Goal: Task Accomplishment & Management: Complete application form

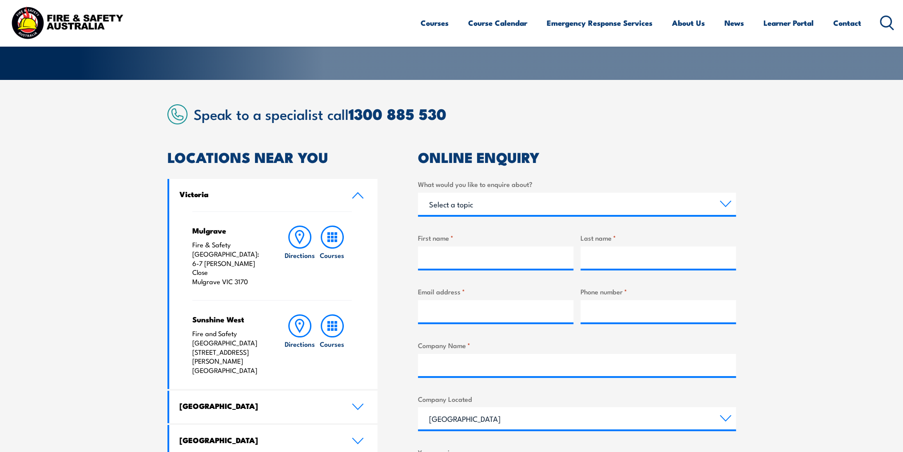
scroll to position [356, 0]
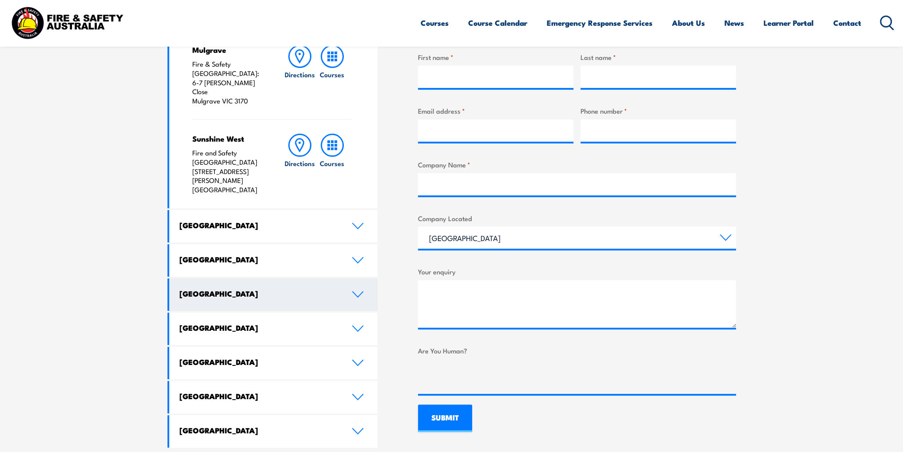
click at [309, 279] on link "Western Australia" at bounding box center [273, 295] width 209 height 32
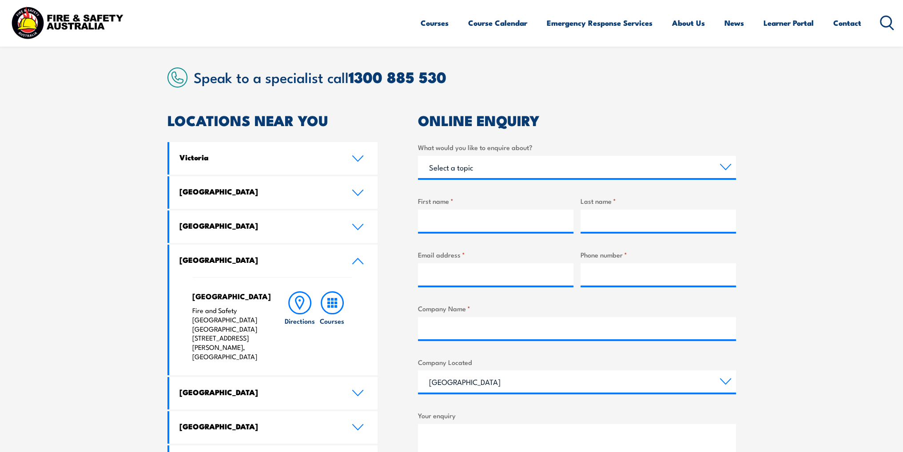
scroll to position [222, 0]
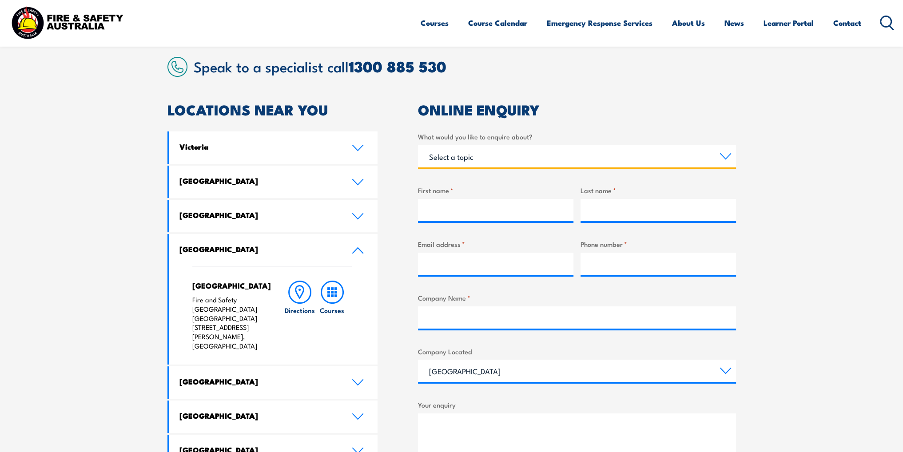
click at [544, 156] on select "Select a topic Training Emergency Response Services General Enquiry" at bounding box center [577, 156] width 318 height 22
select select "Training"
click at [418, 145] on select "Select a topic Training Emergency Response Services General Enquiry" at bounding box center [577, 156] width 318 height 22
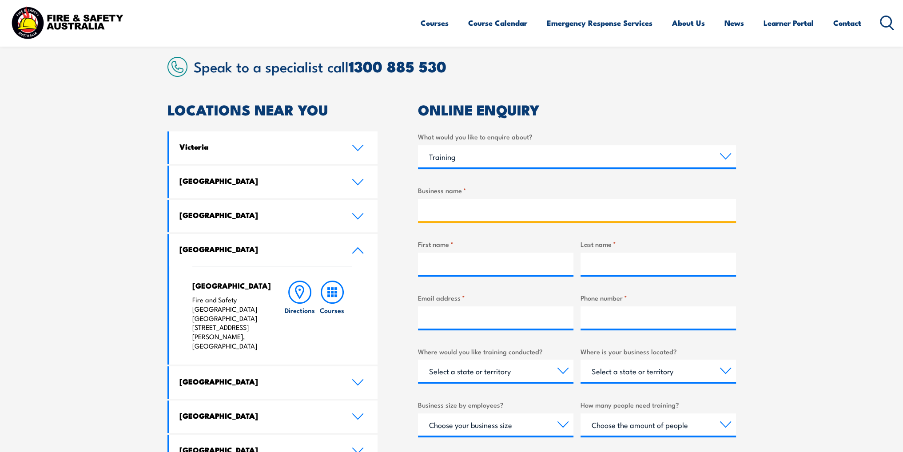
click at [487, 210] on input "Business name *" at bounding box center [577, 210] width 318 height 22
type input "OuttaBounds"
type input "Nicholas"
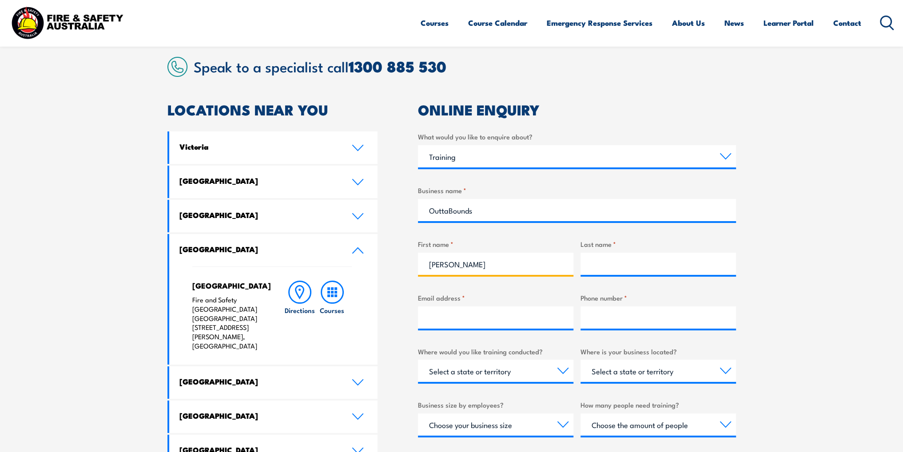
type input "d'Avoine"
type input "info@outtabounds.com.au"
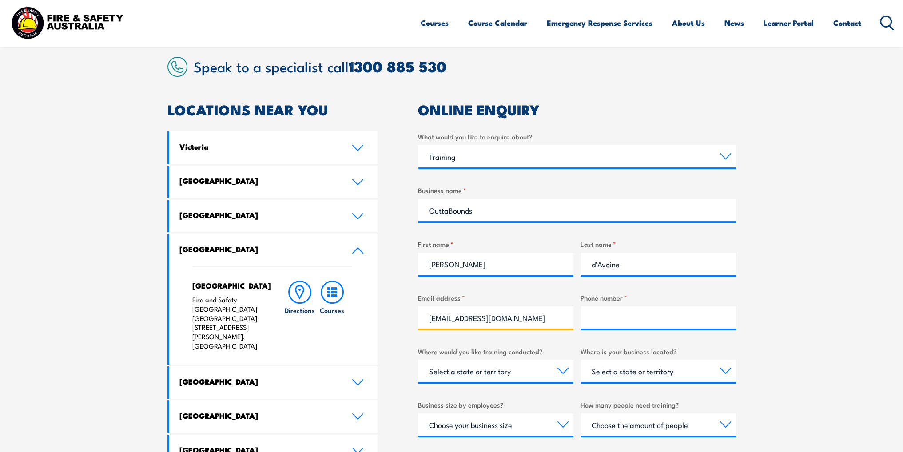
type input "0423400229"
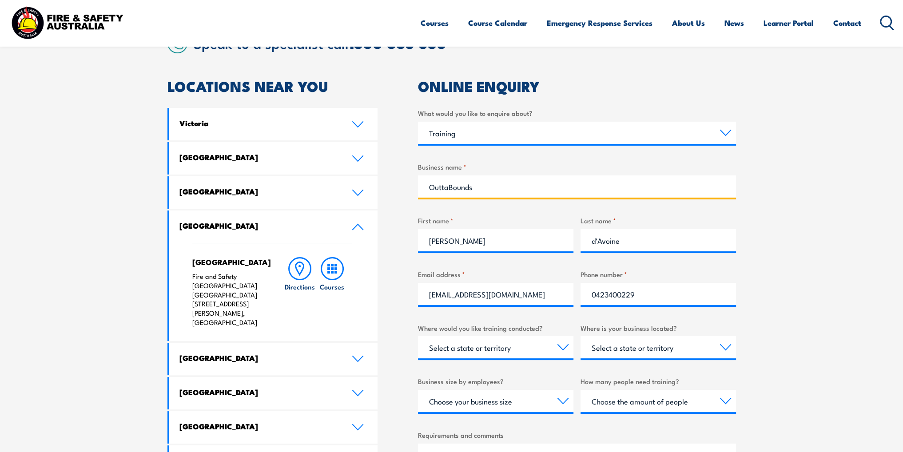
scroll to position [311, 0]
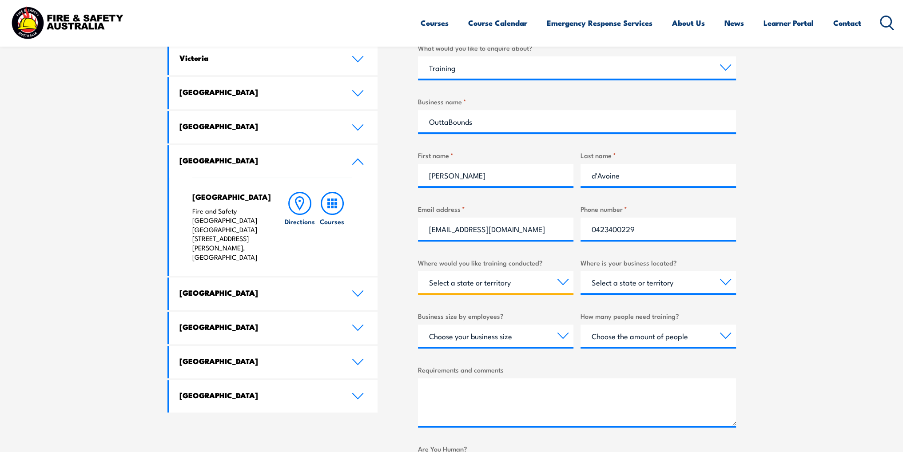
click at [561, 281] on select "Select a state or territory Nationally - multiple locations QLD NSW VIC SA ACT …" at bounding box center [496, 282] width 156 height 22
select select "WA"
click at [418, 271] on select "Select a state or territory Nationally - multiple locations QLD NSW VIC SA ACT …" at bounding box center [496, 282] width 156 height 22
click at [551, 340] on select "Choose your business size 1 to 19 20 to 199 200+" at bounding box center [496, 336] width 156 height 22
select select "20 to 199"
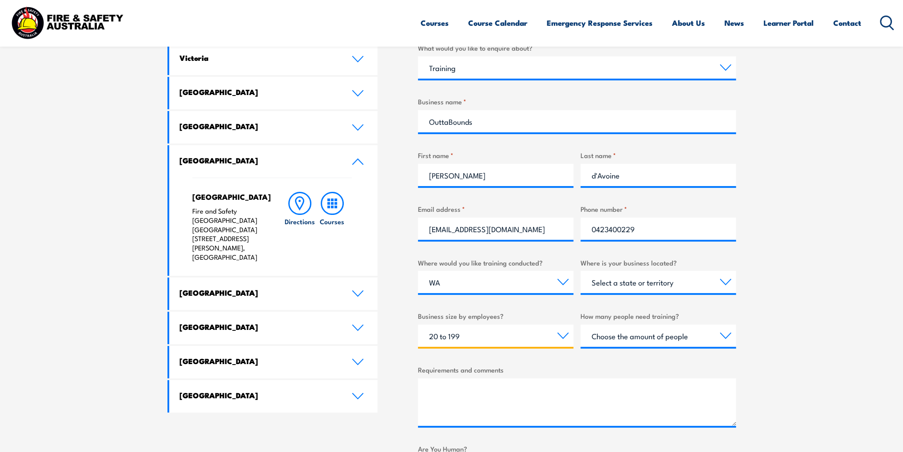
click at [418, 325] on select "Choose your business size 1 to 19 20 to 199 200+" at bounding box center [496, 336] width 156 height 22
click at [711, 281] on select "Select a state or territory QLD NSW VIC SA ACT WA TAS NT" at bounding box center [659, 282] width 156 height 22
select select "WA"
click at [581, 271] on select "Select a state or territory QLD NSW VIC SA ACT WA TAS NT" at bounding box center [659, 282] width 156 height 22
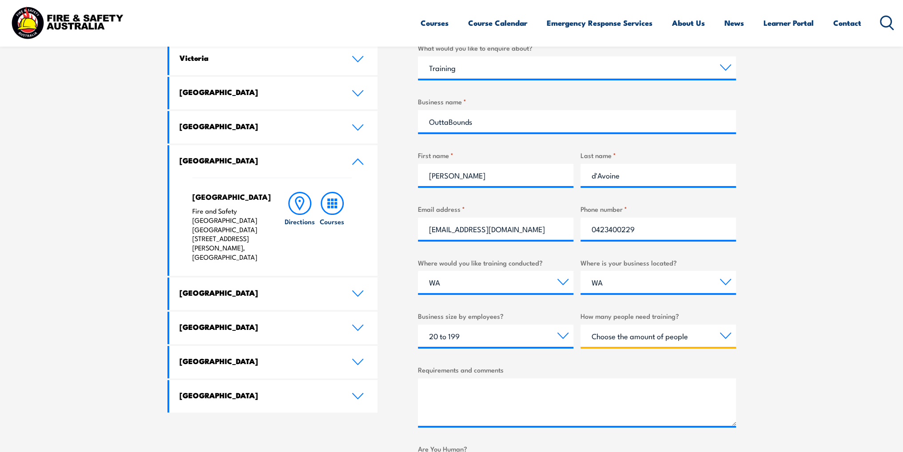
click at [672, 333] on select "Choose the amount of people 1 to 4 5 to 19 20+" at bounding box center [659, 336] width 156 height 22
select select "5 to 19"
click at [581, 325] on select "Choose the amount of people 1 to 4 5 to 19 20+" at bounding box center [659, 336] width 156 height 22
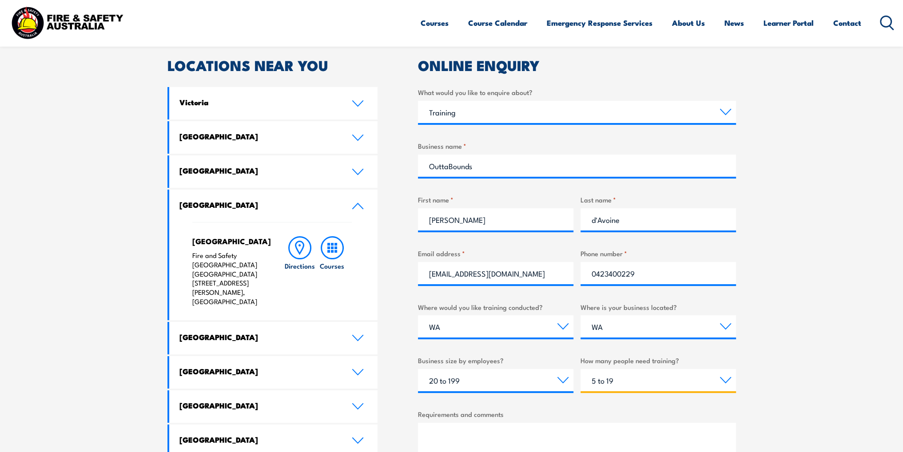
scroll to position [533, 0]
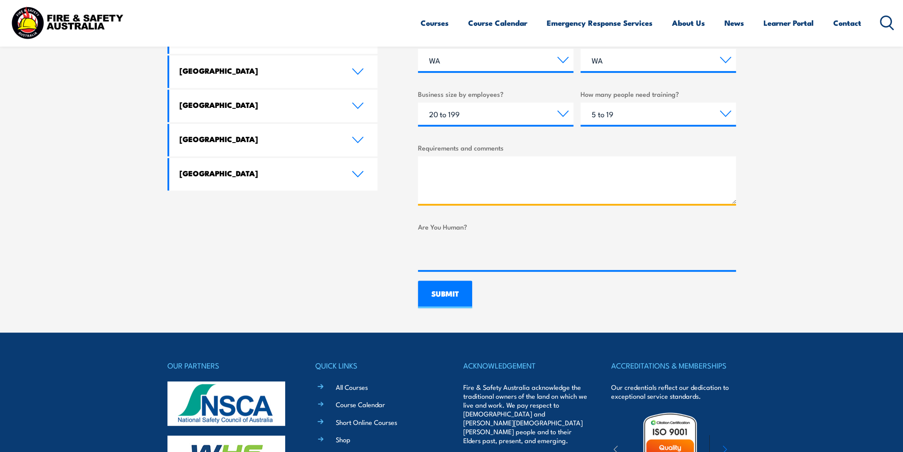
click at [454, 169] on textarea "Requirements and comments" at bounding box center [577, 180] width 318 height 48
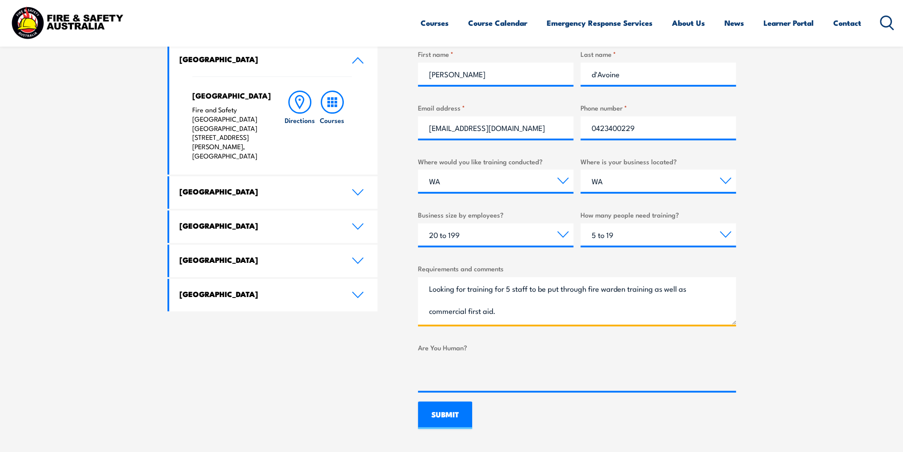
scroll to position [519, 0]
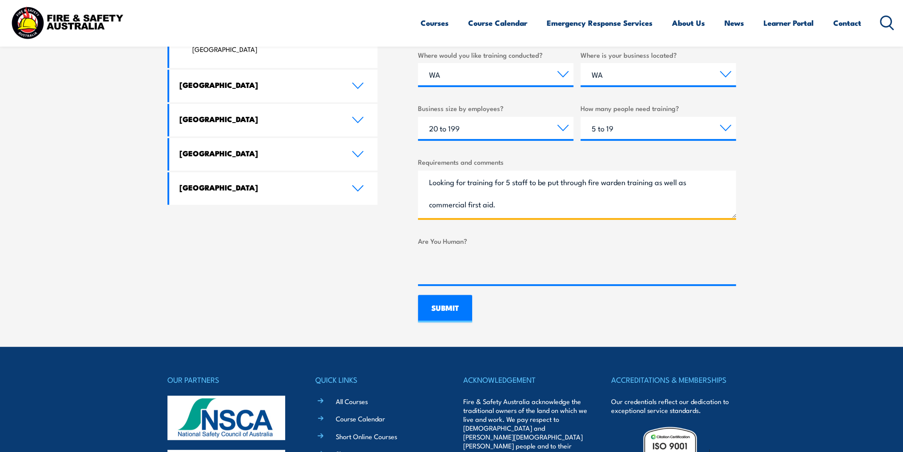
drag, startPoint x: 468, startPoint y: 202, endPoint x: 430, endPoint y: 213, distance: 38.9
click at [430, 213] on textarea "Looking for training for 5 staff to be put through fire warden training as well…" at bounding box center [577, 195] width 318 height 48
drag, startPoint x: 465, startPoint y: 205, endPoint x: 456, endPoint y: 208, distance: 8.7
click at [456, 208] on textarea "Looking for training for 5 staff to be put through fire warden training as well…" at bounding box center [577, 195] width 318 height 48
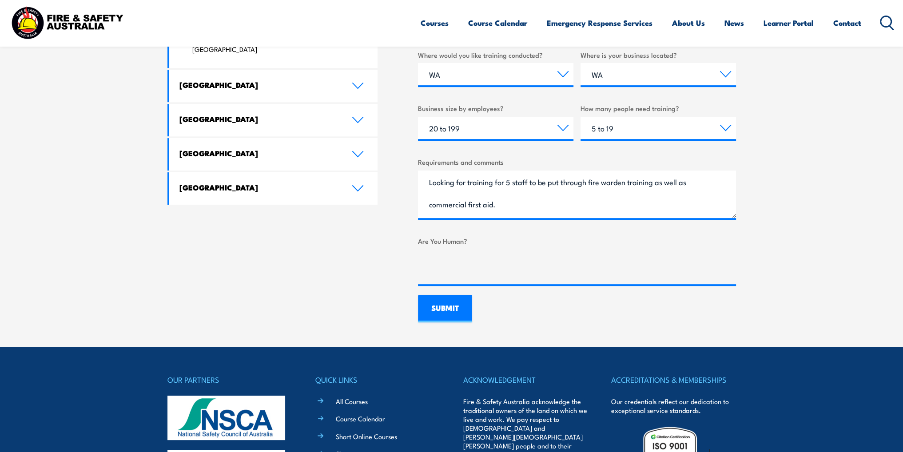
drag, startPoint x: 468, startPoint y: 202, endPoint x: 429, endPoint y: 212, distance: 40.4
click at [429, 212] on textarea "Looking for training for 5 staff to be put through fire warden training as well…" at bounding box center [577, 195] width 318 height 48
type textarea "Looking for training for 5 staff to be put through fire warden training as well…"
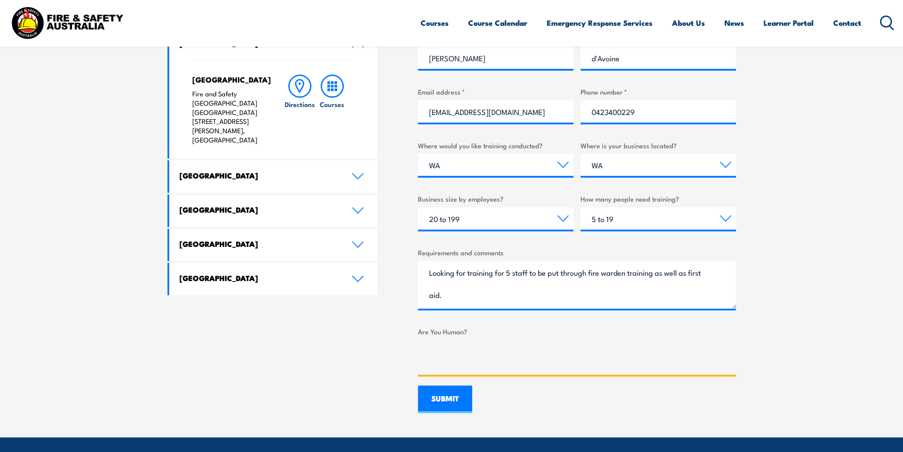
scroll to position [430, 0]
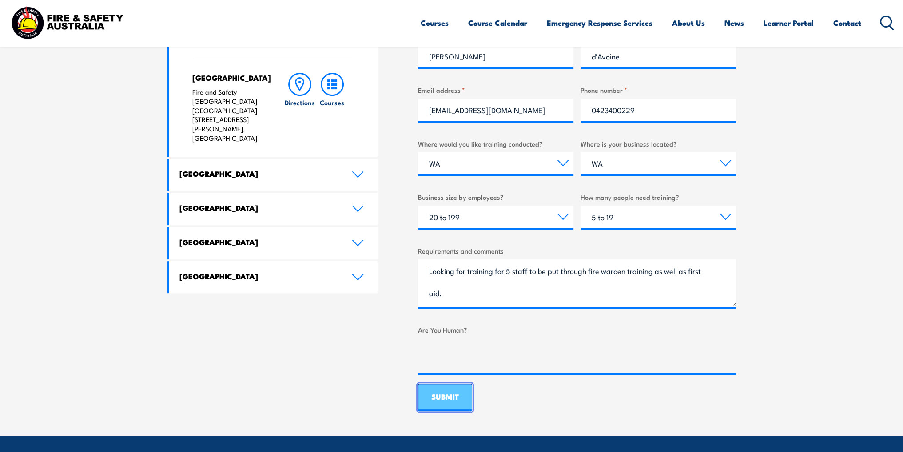
click at [449, 408] on input "SUBMIT" at bounding box center [445, 398] width 54 height 28
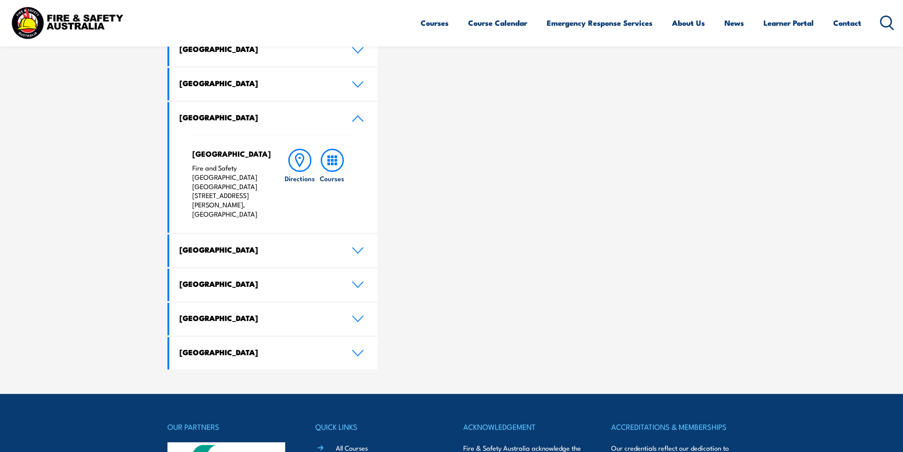
scroll to position [208, 0]
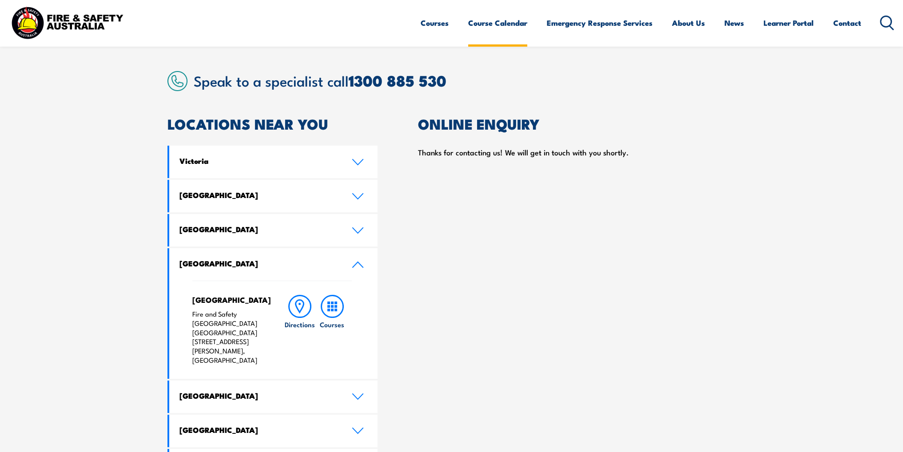
click at [478, 26] on link "Course Calendar" at bounding box center [497, 23] width 59 height 24
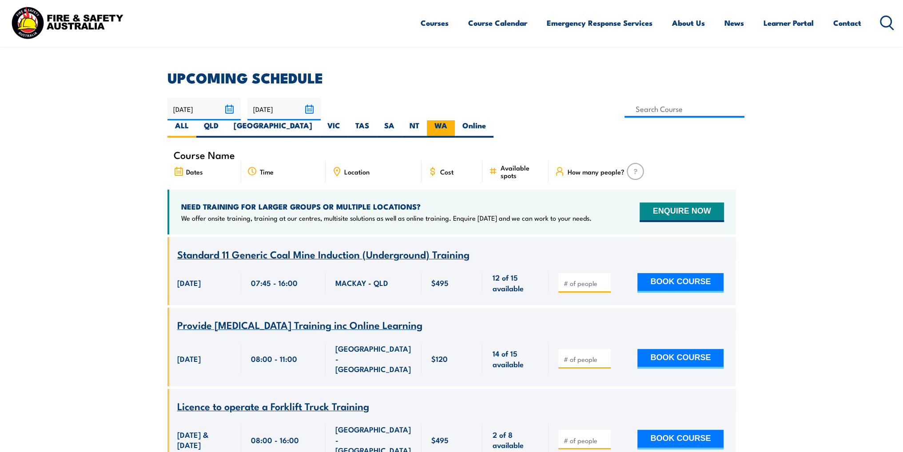
click at [455, 120] on label "WA" at bounding box center [441, 128] width 28 height 17
click at [453, 120] on input "WA" at bounding box center [451, 123] width 6 height 6
radio input "true"
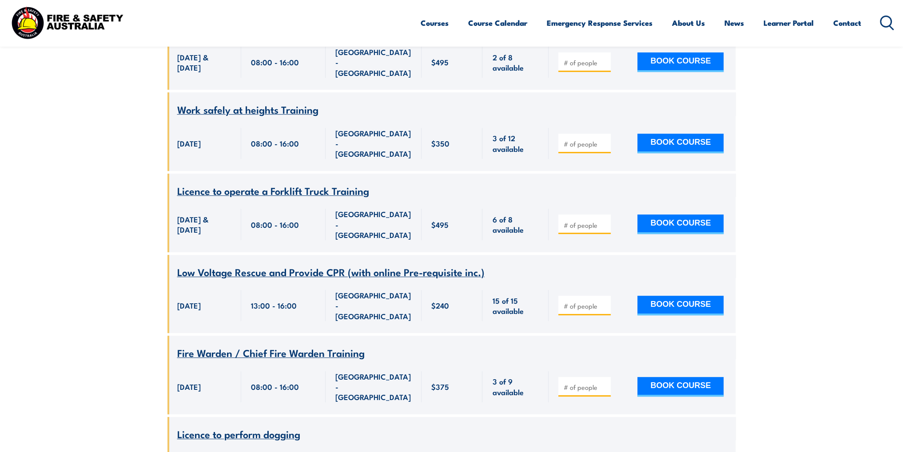
scroll to position [533, 0]
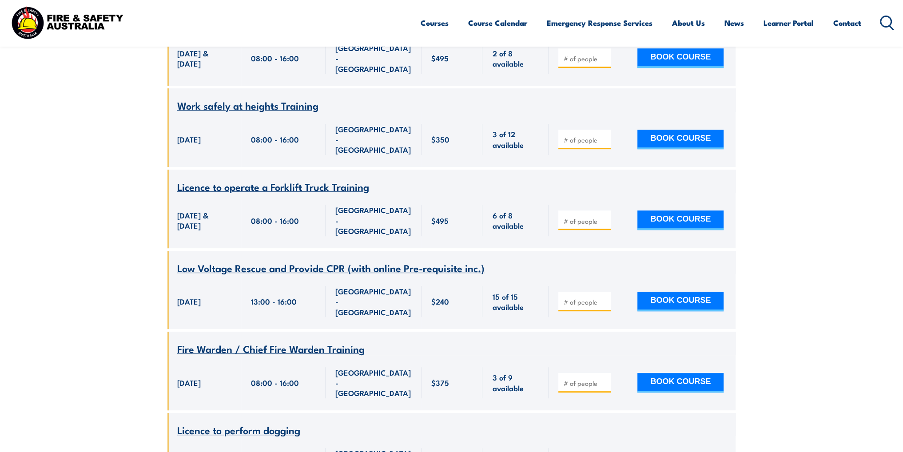
click at [278, 341] on span "Fire Warden / Chief Fire Warden Training" at bounding box center [271, 348] width 188 height 15
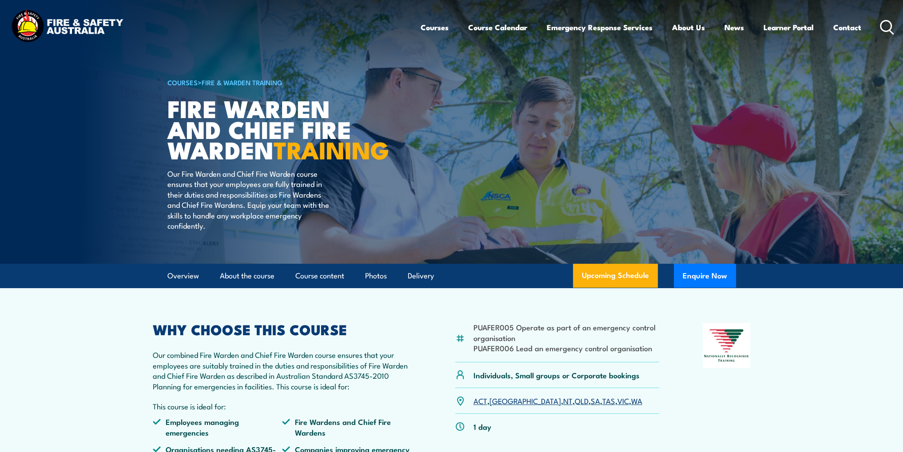
click at [888, 27] on icon at bounding box center [887, 27] width 14 height 15
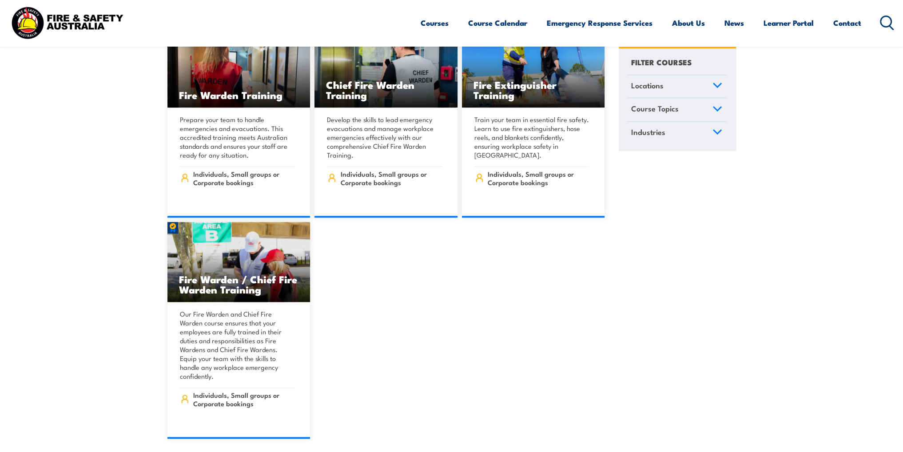
scroll to position [10043, 0]
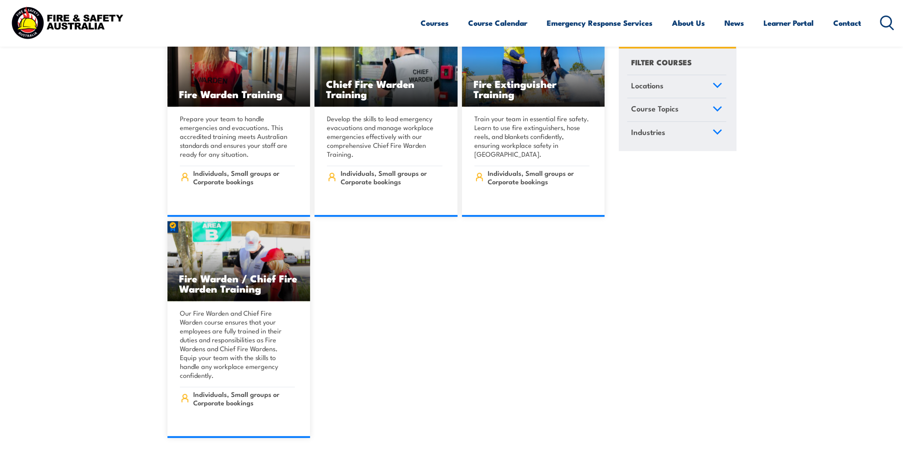
click at [889, 22] on icon at bounding box center [887, 23] width 14 height 15
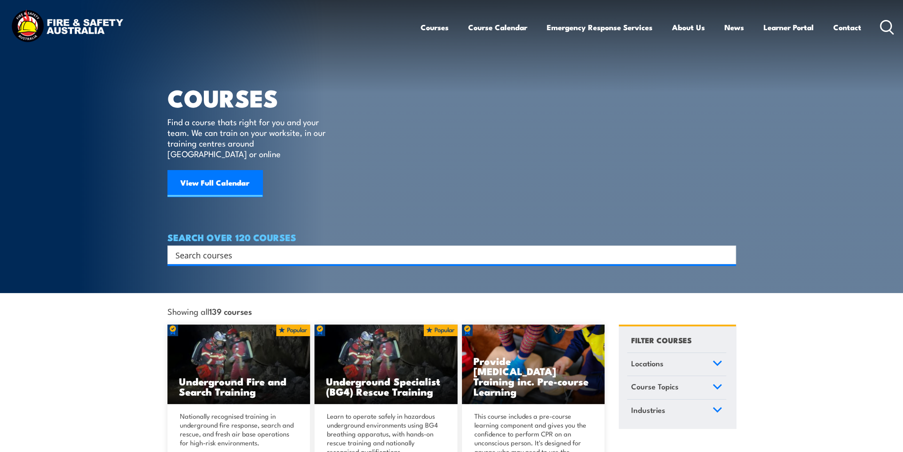
click at [308, 248] on input "Search input" at bounding box center [446, 254] width 541 height 13
type input "first aid"
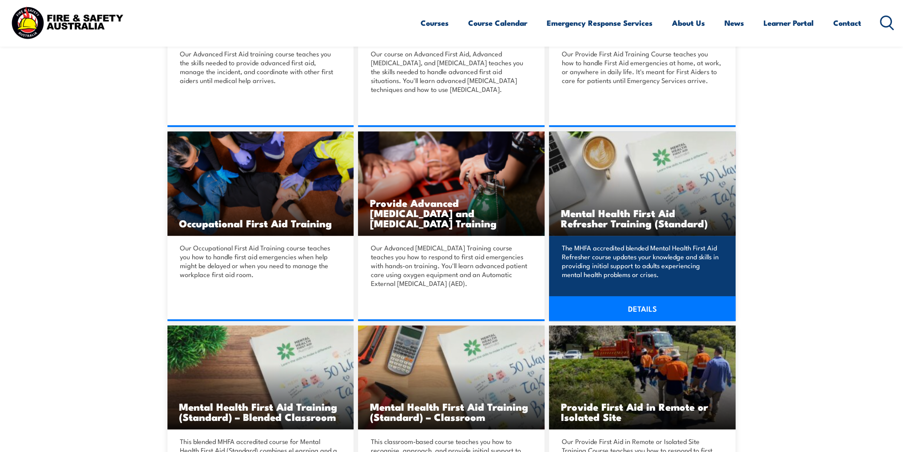
scroll to position [178, 0]
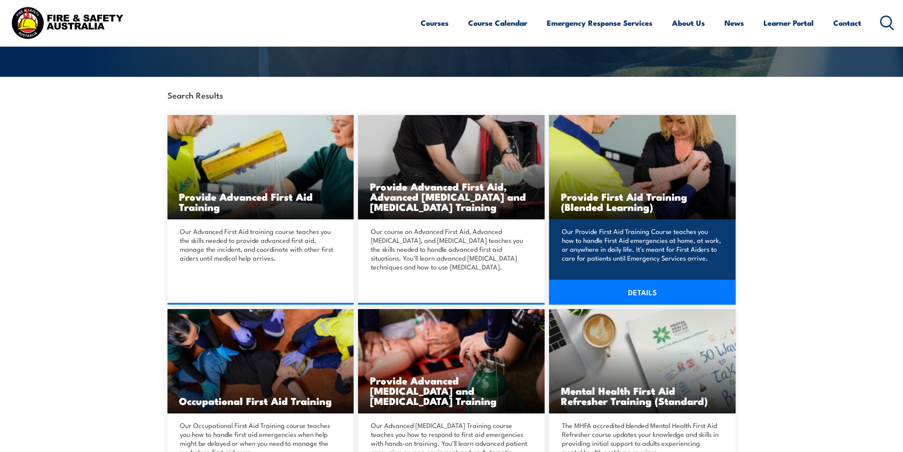
click at [659, 286] on link "DETAILS" at bounding box center [642, 292] width 187 height 25
